Goal: Information Seeking & Learning: Learn about a topic

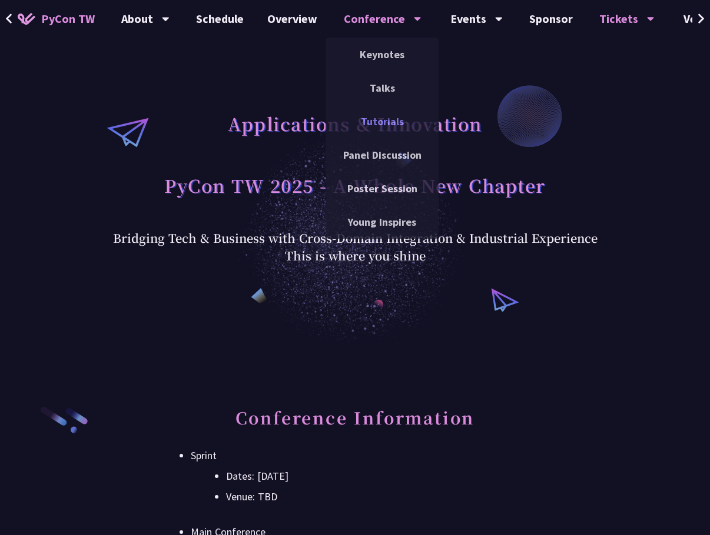
click at [389, 119] on link "Tutorials" at bounding box center [381, 122] width 113 height 28
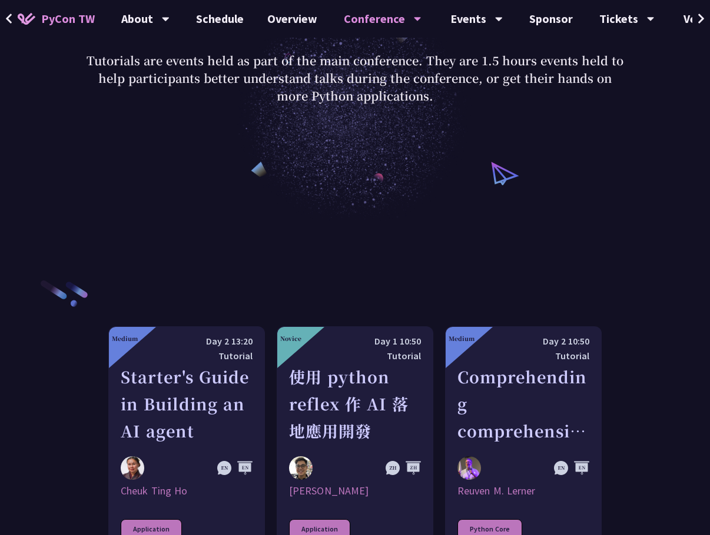
scroll to position [177, 0]
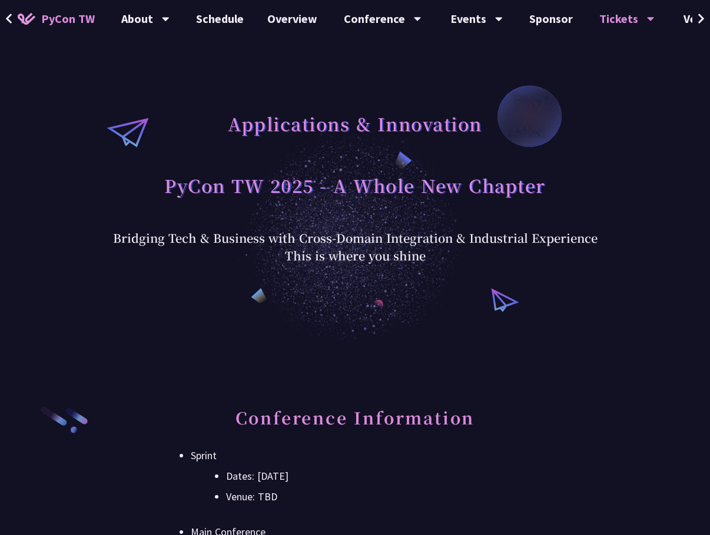
drag, startPoint x: 537, startPoint y: 234, endPoint x: 543, endPoint y: 244, distance: 11.8
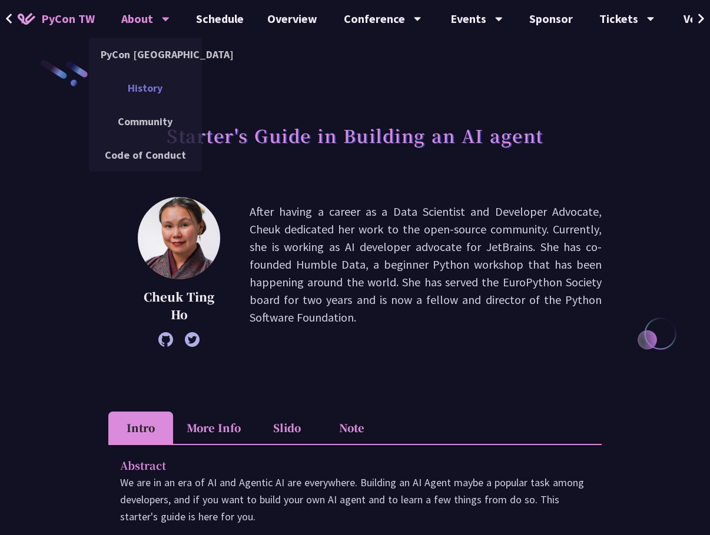
click at [147, 92] on link "History" at bounding box center [145, 88] width 113 height 28
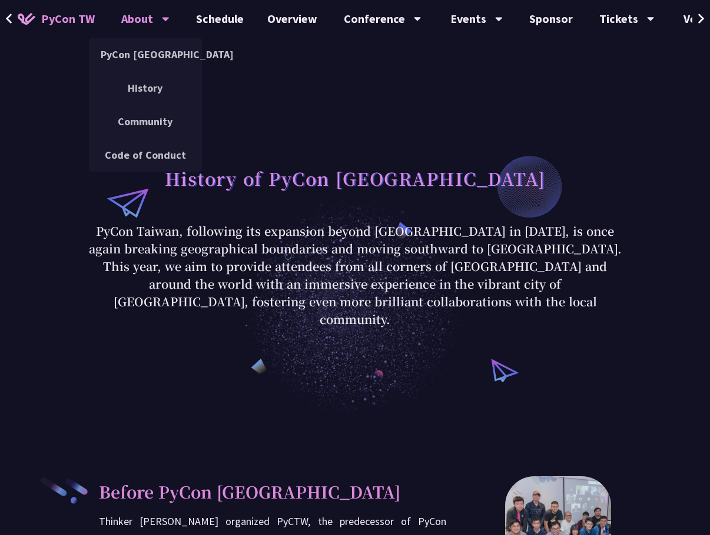
click at [48, 22] on span "PyCon TW" at bounding box center [68, 19] width 54 height 18
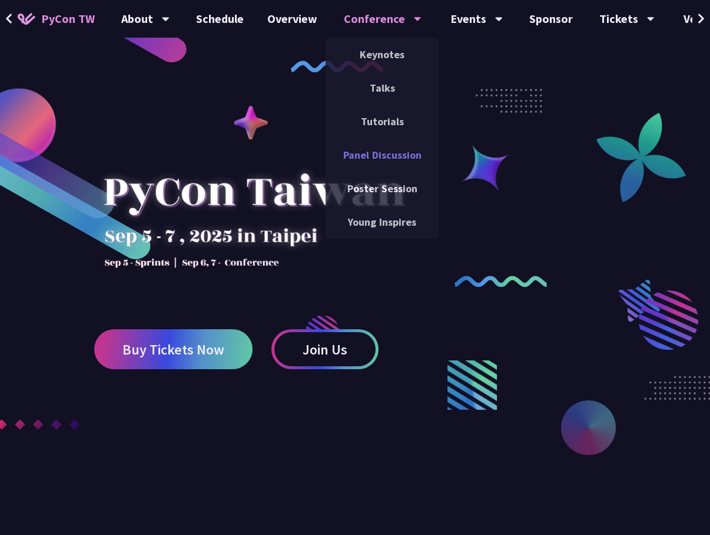
click at [395, 159] on link "Panel Discussion" at bounding box center [381, 155] width 113 height 28
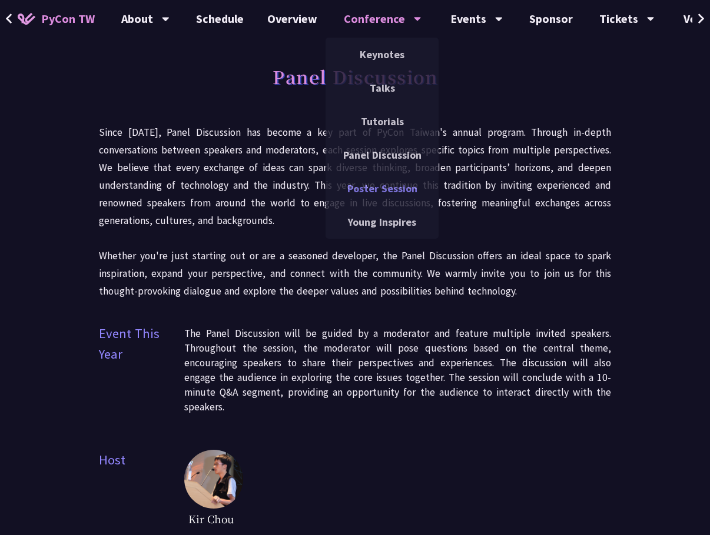
click at [384, 186] on link "Poster Session" at bounding box center [381, 189] width 113 height 28
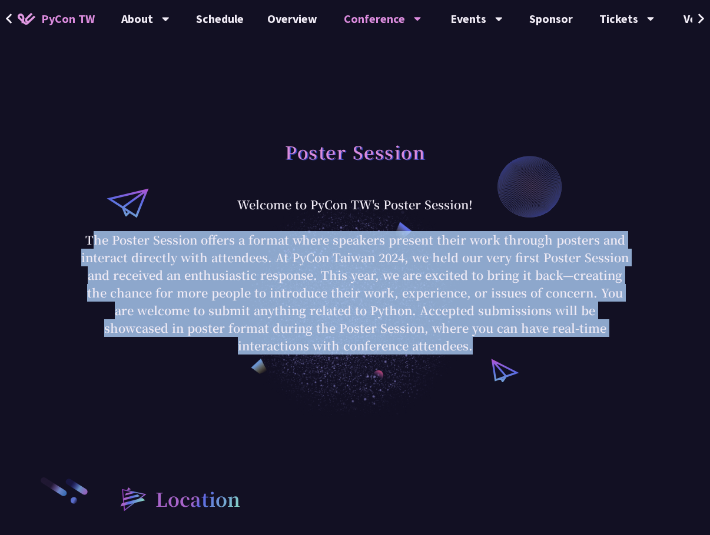
drag, startPoint x: 96, startPoint y: 237, endPoint x: 427, endPoint y: 361, distance: 352.5
click at [427, 361] on div "Poster Session Welcome to PyCon TW's Poster Session! The Poster Session offers …" at bounding box center [355, 244] width 710 height 347
click at [503, 258] on p "Welcome to PyCon TW's Poster Session! The Poster Session offers a format where …" at bounding box center [354, 275] width 547 height 159
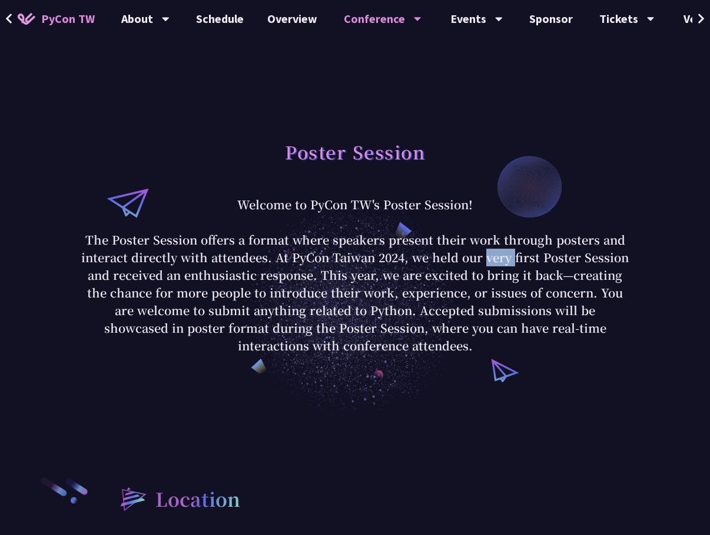
click at [503, 258] on p "Welcome to PyCon TW's Poster Session! The Poster Session offers a format where …" at bounding box center [354, 275] width 547 height 159
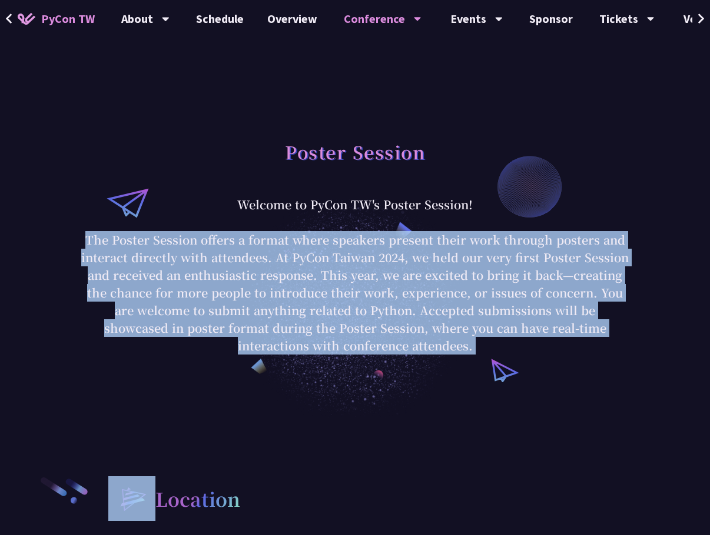
click at [503, 258] on p "Welcome to PyCon TW's Poster Session! The Poster Session offers a format where …" at bounding box center [354, 275] width 547 height 159
click at [356, 271] on p "Welcome to PyCon TW's Poster Session! The Poster Session offers a format where …" at bounding box center [354, 275] width 547 height 159
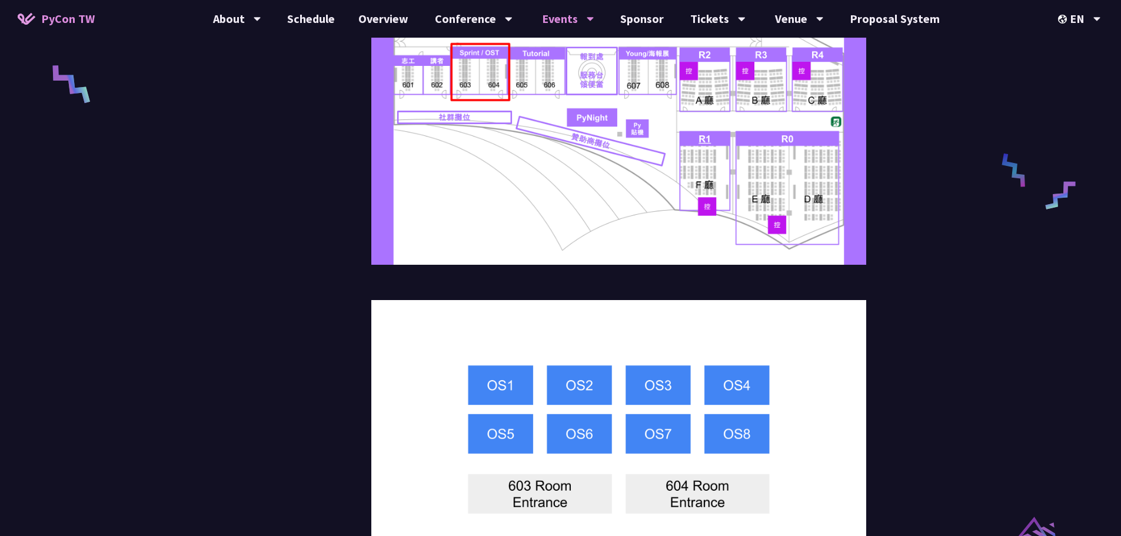
scroll to position [631, 0]
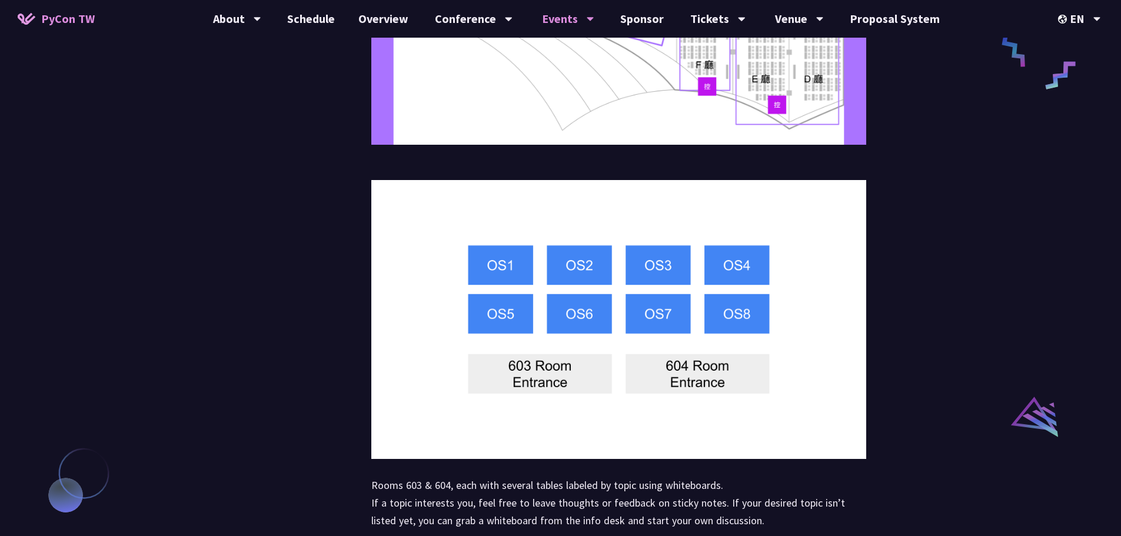
click at [400, 261] on img at bounding box center [618, 319] width 495 height 278
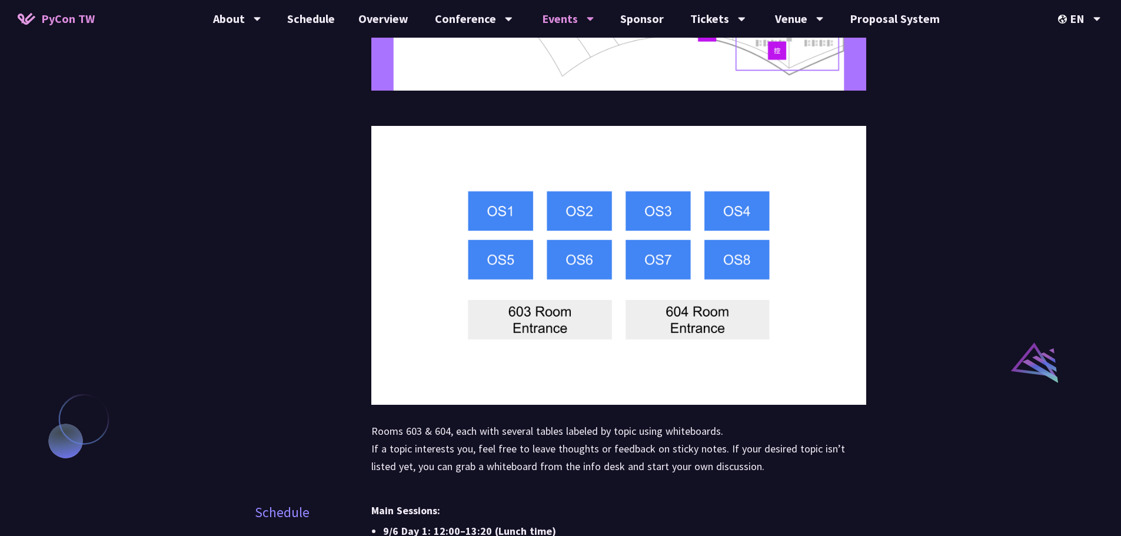
scroll to position [807, 0]
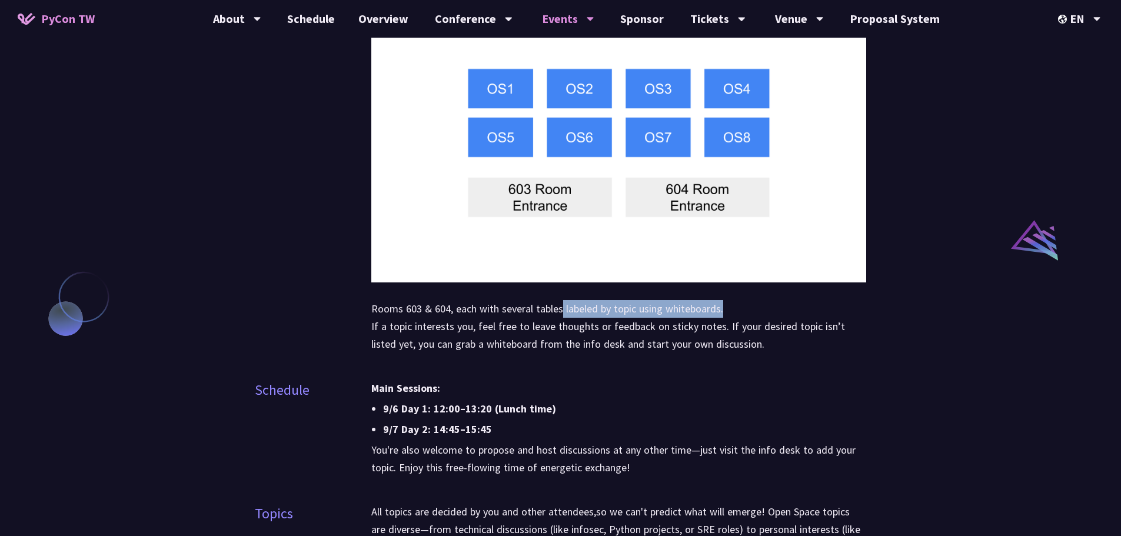
drag, startPoint x: 561, startPoint y: 312, endPoint x: 726, endPoint y: 312, distance: 164.8
click at [400, 312] on p "Rooms 603 & 604, each with several tables labeled by topic using whiteboards. I…" at bounding box center [618, 326] width 495 height 53
click at [400, 305] on p "Rooms 603 & 604, each with several tables labeled by topic using whiteboards. I…" at bounding box center [618, 326] width 495 height 53
drag, startPoint x: 750, startPoint y: 307, endPoint x: 358, endPoint y: 309, distance: 392.5
click at [358, 309] on div "Location Rooms 603 & 604, each with several tables labeled by topic using white…" at bounding box center [561, 29] width 612 height 678
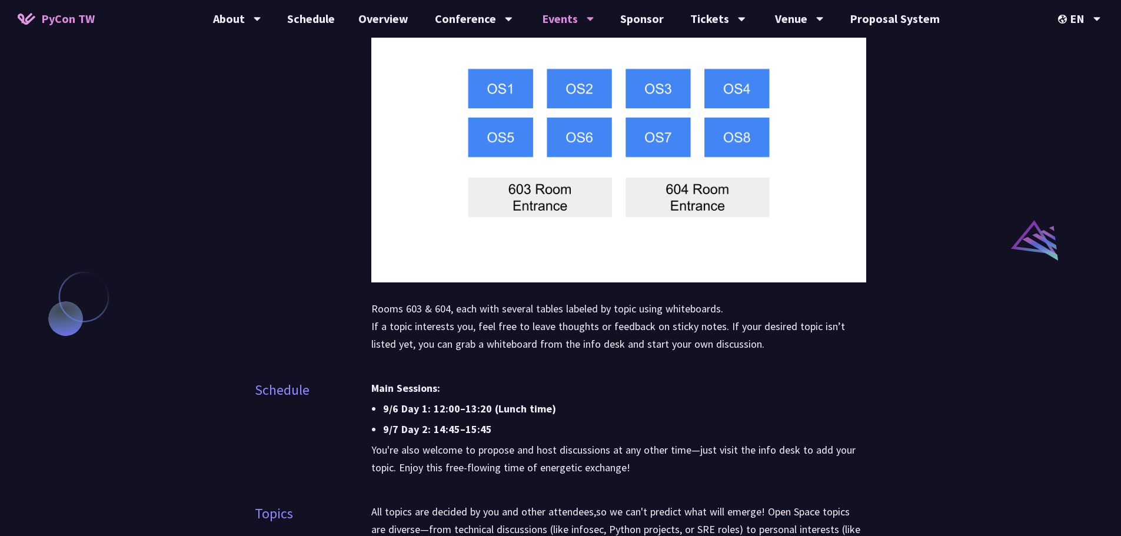
click at [298, 311] on div "Location" at bounding box center [281, 26] width 52 height 672
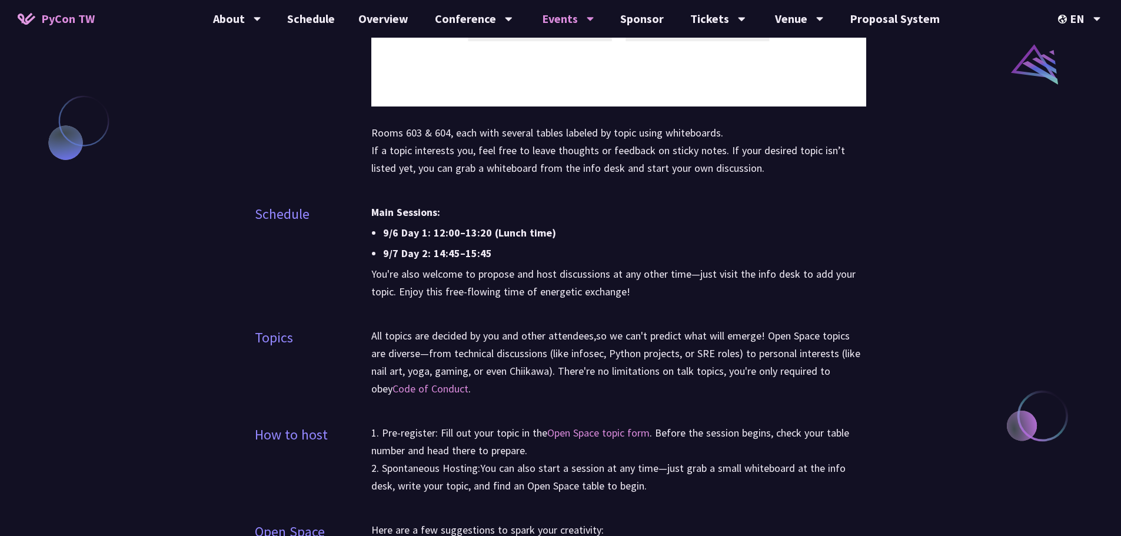
scroll to position [984, 0]
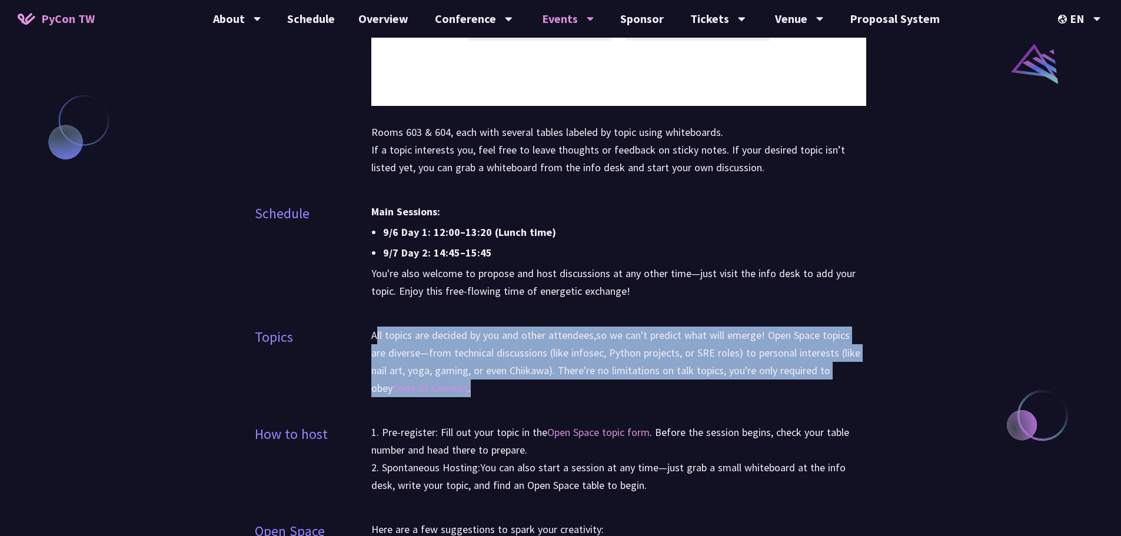
drag, startPoint x: 375, startPoint y: 332, endPoint x: 464, endPoint y: 380, distance: 100.3
click at [400, 380] on p "All topics are decided by you and other attendees,so we can't predict what will…" at bounding box center [618, 362] width 495 height 71
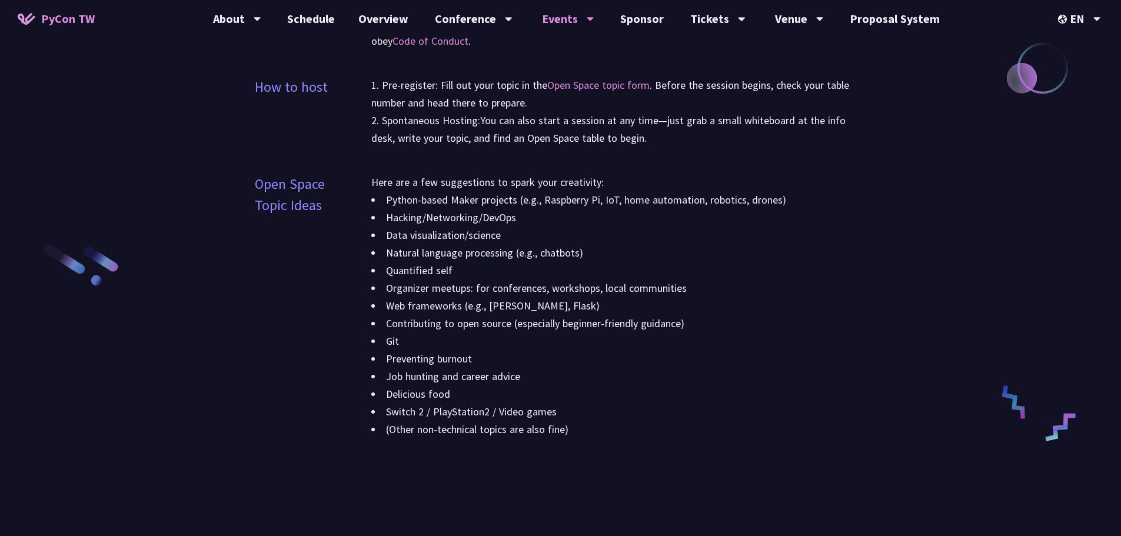
scroll to position [1396, 0]
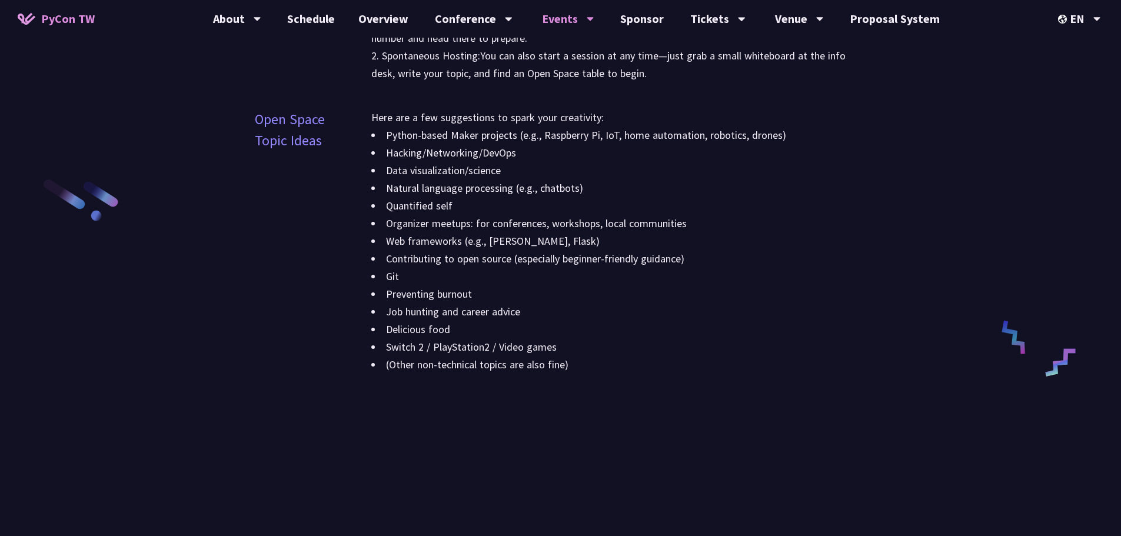
click at [400, 297] on li "Preventing burnout" at bounding box center [618, 294] width 495 height 18
click at [400, 304] on li "Job hunting and career advice" at bounding box center [618, 312] width 495 height 18
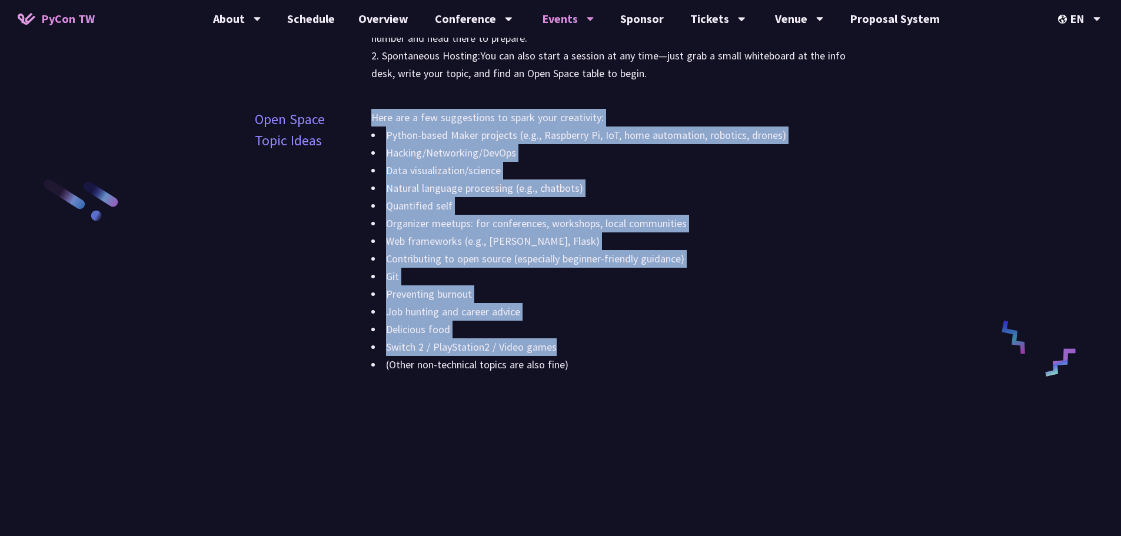
drag, startPoint x: 370, startPoint y: 119, endPoint x: 587, endPoint y: 349, distance: 315.5
click at [400, 349] on div "Open Space Topic Ideas Here are a few suggestions to spark your creativity: Pyt…" at bounding box center [561, 248] width 612 height 279
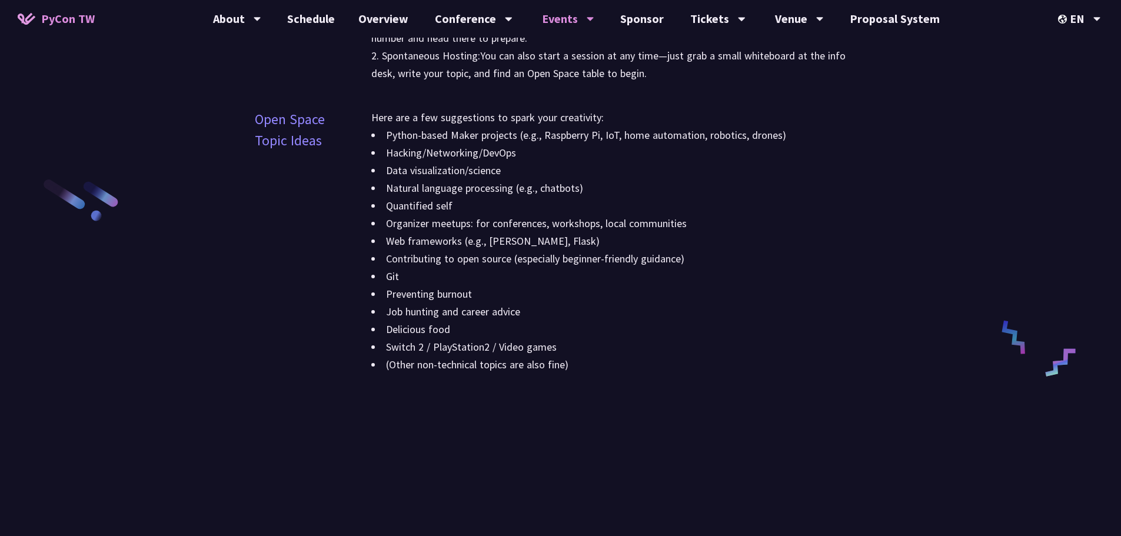
click at [400, 361] on li "(Other non-technical topics are also fine)" at bounding box center [618, 365] width 495 height 18
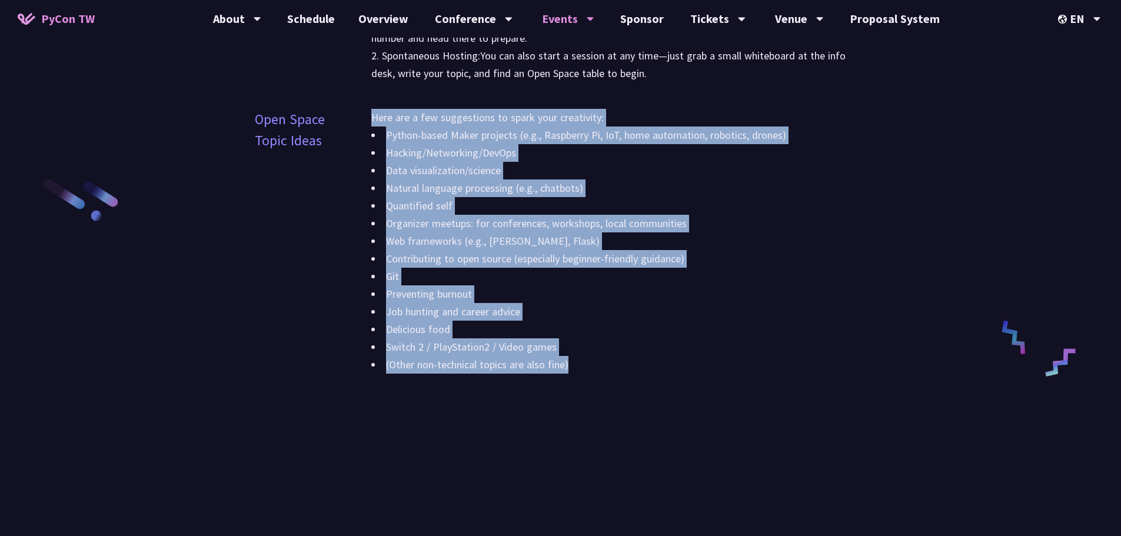
drag, startPoint x: 598, startPoint y: 368, endPoint x: 365, endPoint y: 118, distance: 341.8
click at [365, 118] on div "Open Space Topic Ideas Here are a few suggestions to spark your creativity: Pyt…" at bounding box center [561, 248] width 612 height 279
drag, startPoint x: 365, startPoint y: 115, endPoint x: 607, endPoint y: 365, distance: 348.3
click at [400, 365] on div "Open Space Topic Ideas Here are a few suggestions to spark your creativity: Pyt…" at bounding box center [561, 248] width 612 height 279
